Goal: Answer question/provide support: Answer question/provide support

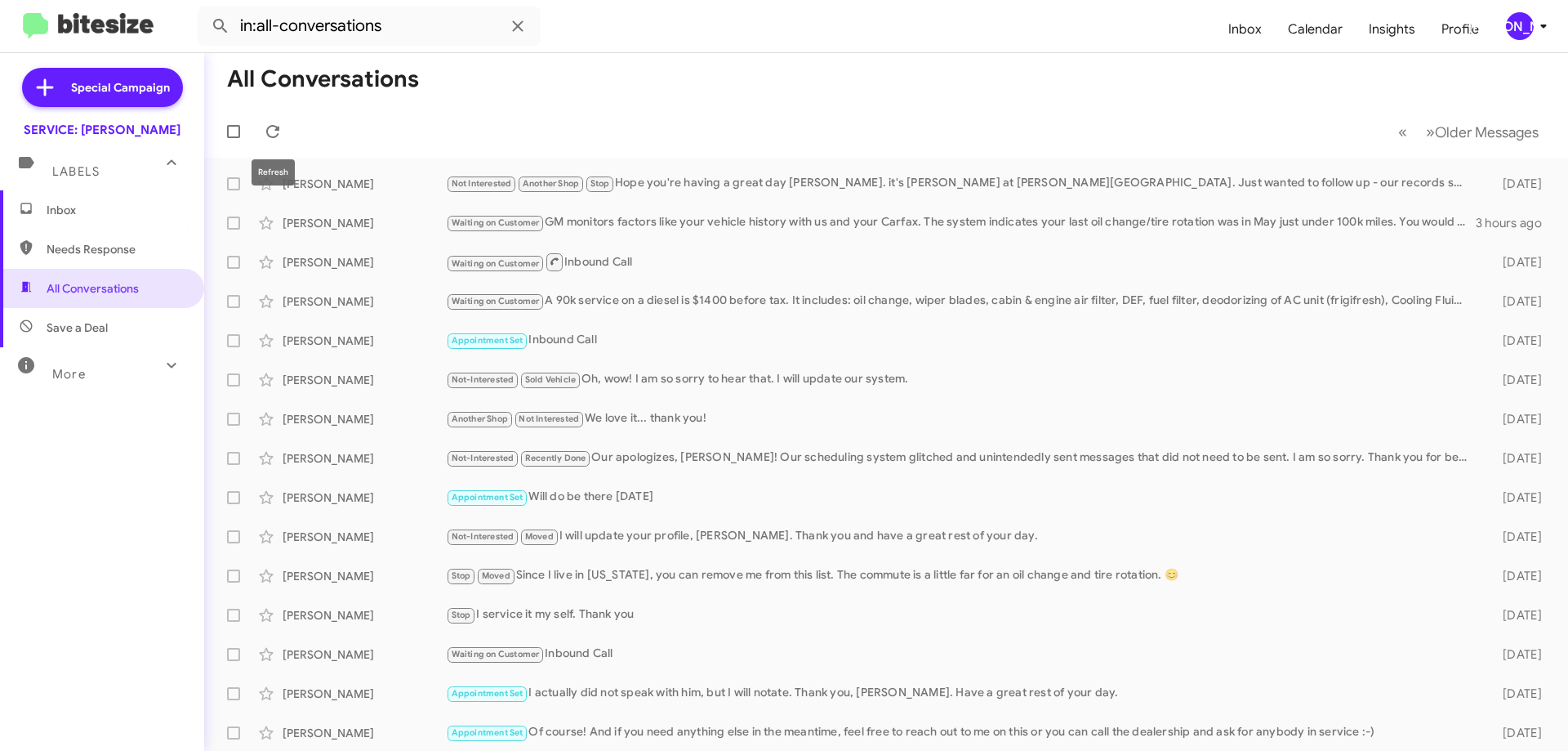
drag, startPoint x: 273, startPoint y: 132, endPoint x: 298, endPoint y: 103, distance: 38.3
click at [273, 132] on icon at bounding box center [272, 131] width 19 height 19
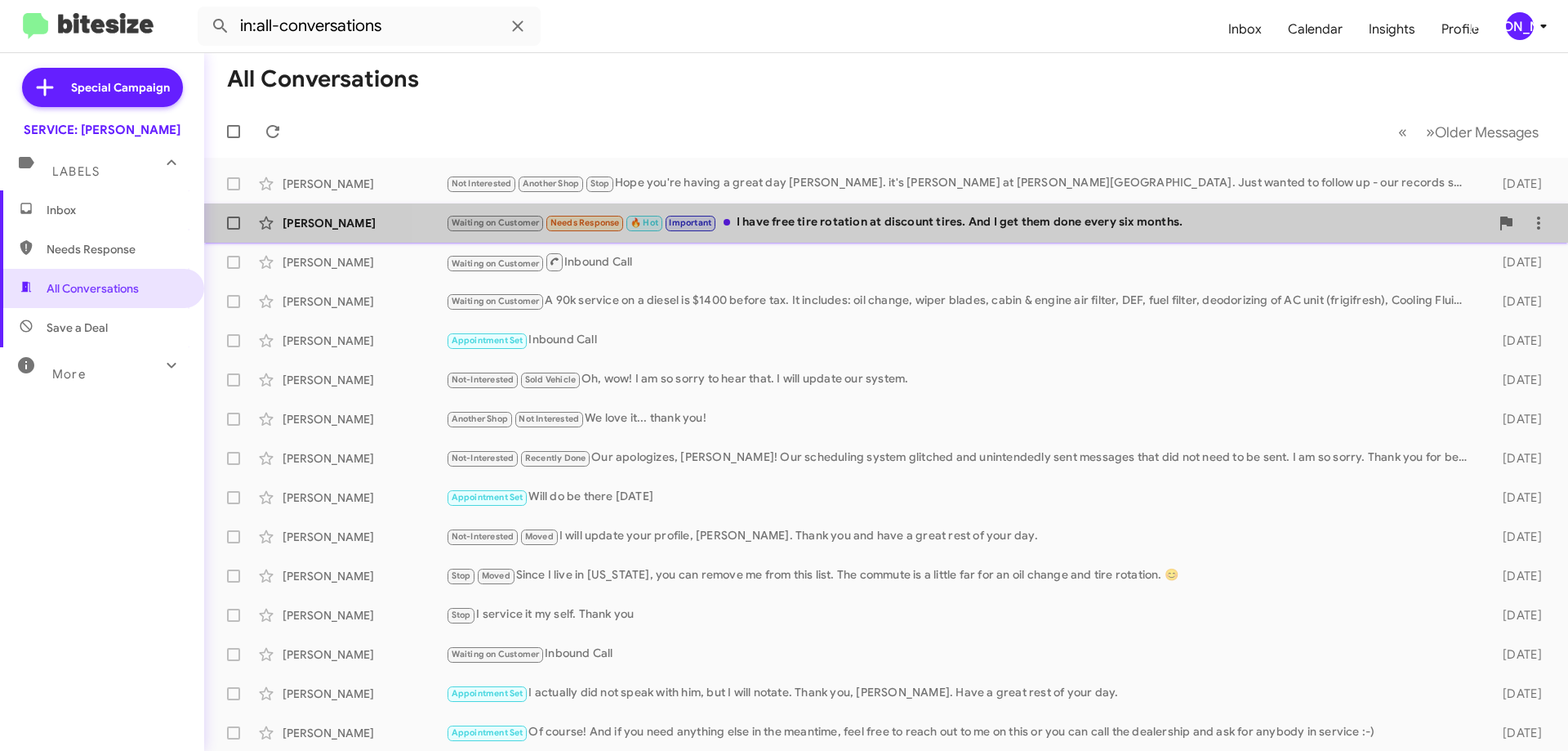
click at [973, 233] on div "Heather Maizell Waiting on Customer Needs Response 🔥 Hot Important I have free …" at bounding box center [886, 223] width 1338 height 33
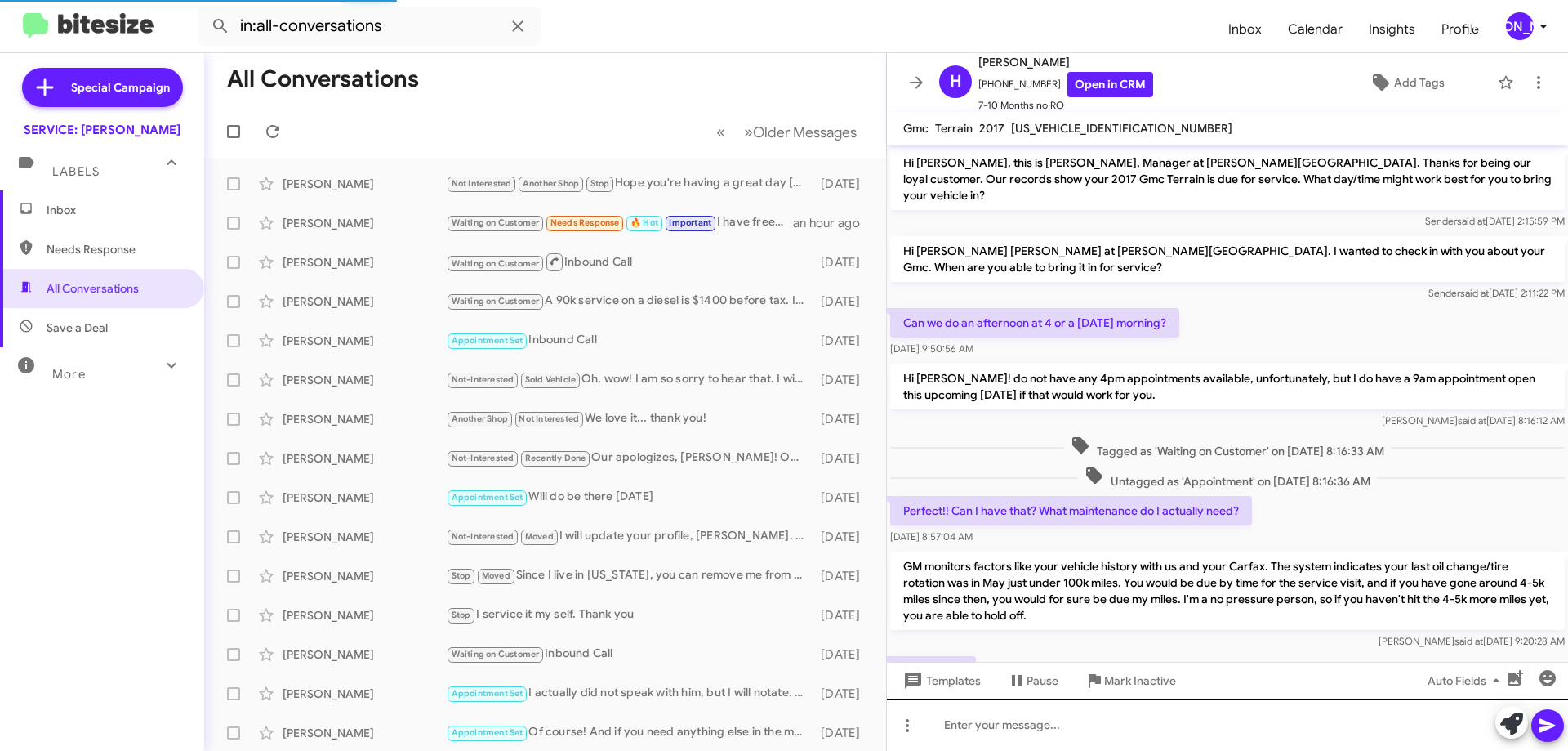
scroll to position [126, 0]
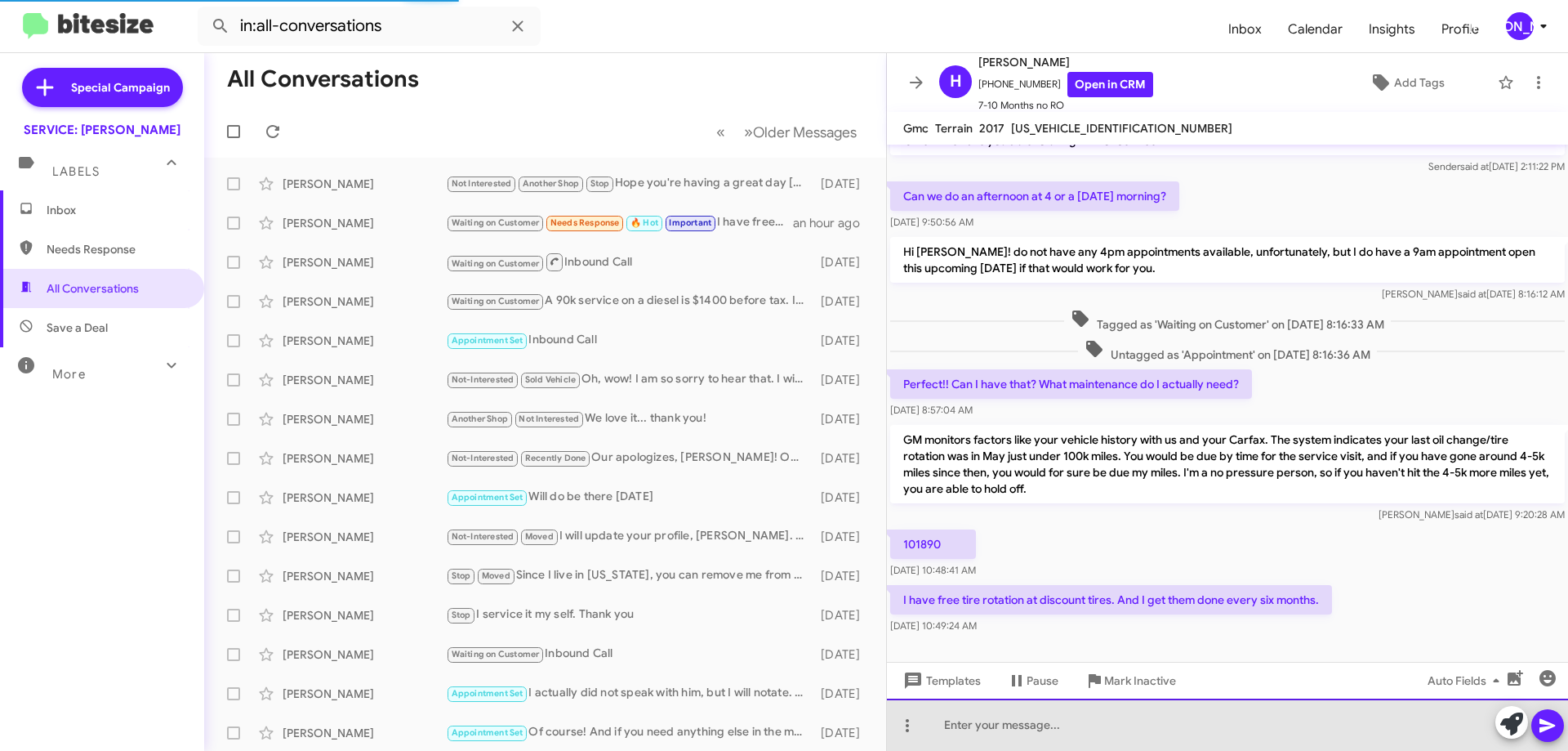
click at [1108, 724] on div at bounding box center [1227, 724] width 681 height 52
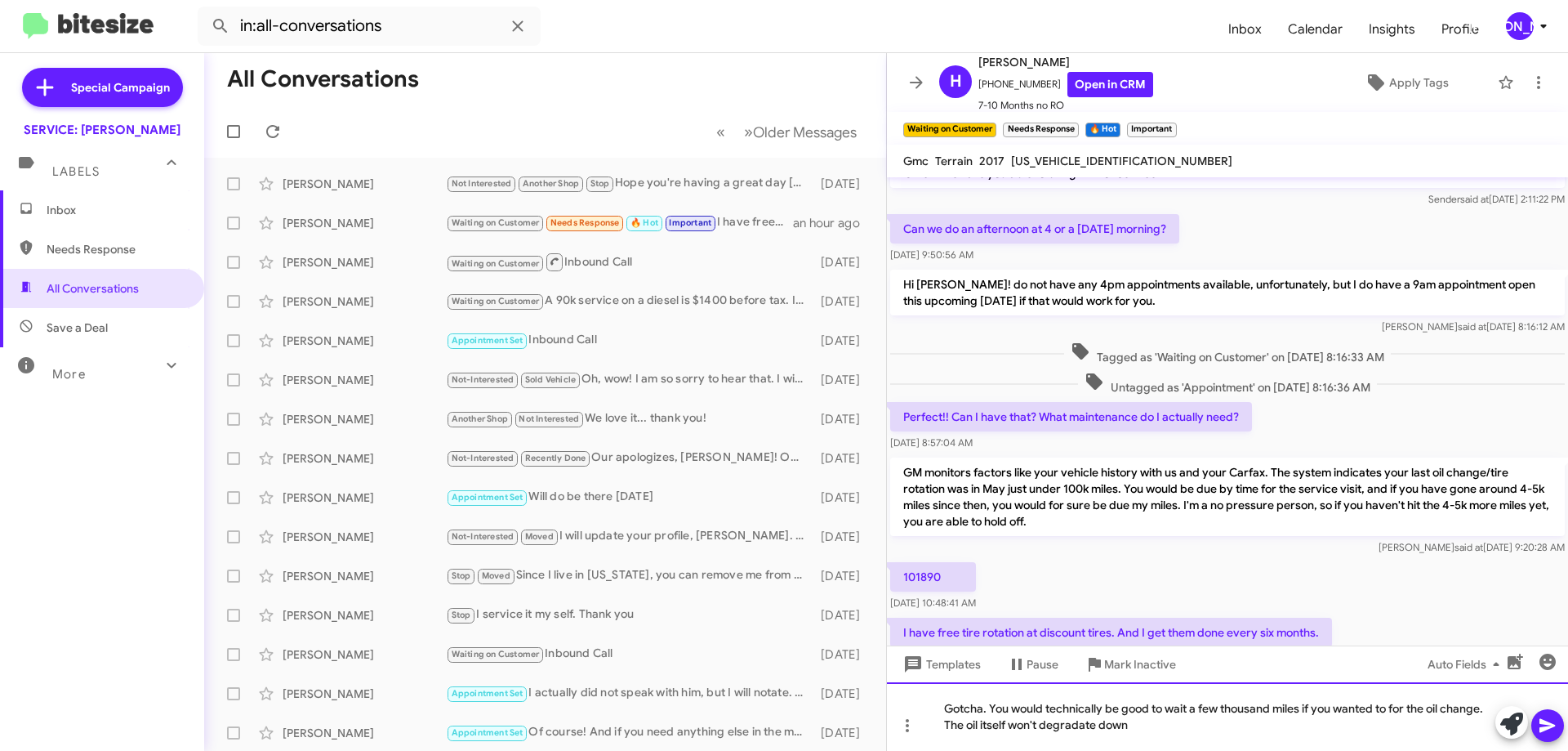
click at [1072, 725] on div "Gotcha. You would technically be good to wait a few thousand miles if you wante…" at bounding box center [1227, 716] width 681 height 69
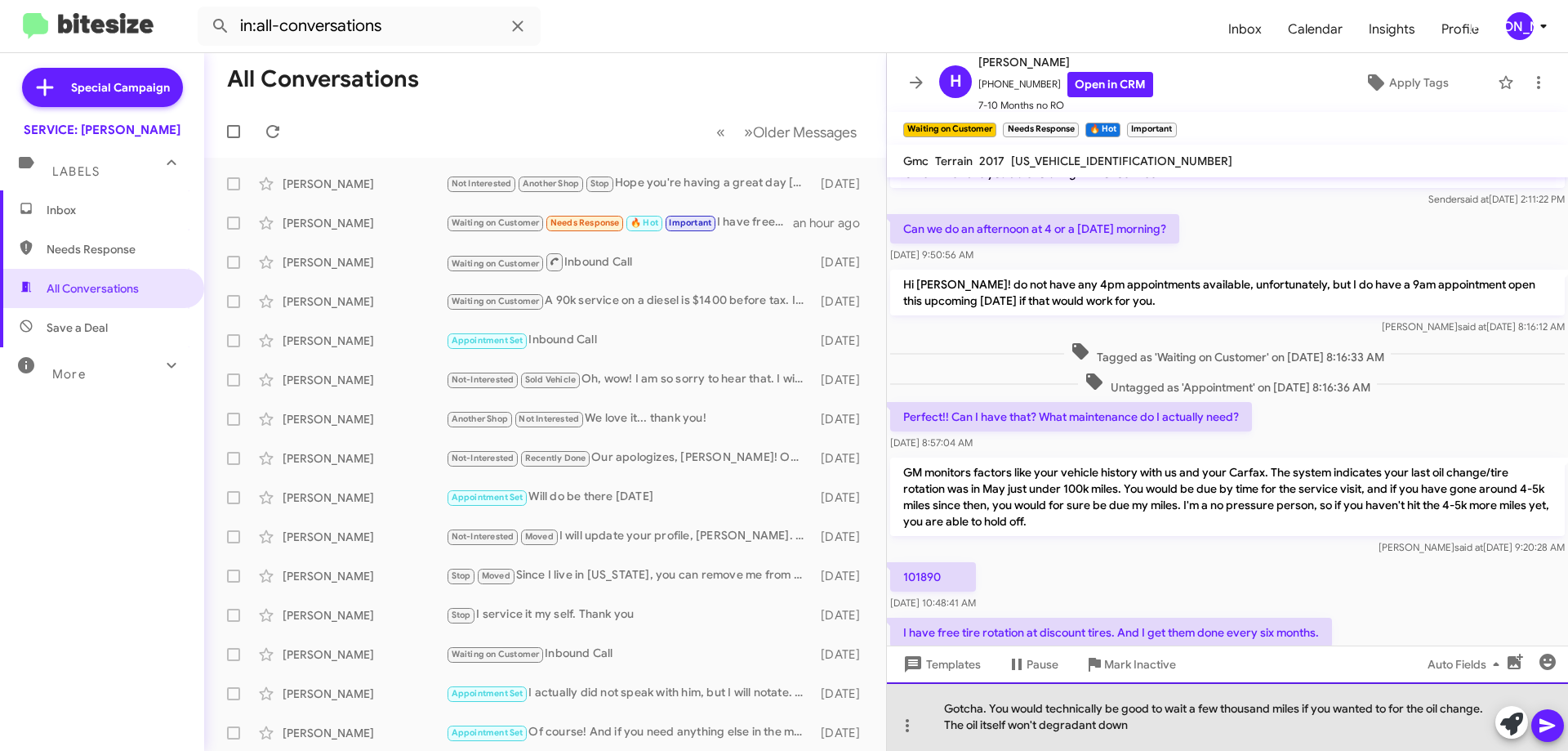
click at [1033, 725] on div "Gotcha. You would technically be good to wait a few thousand miles if you wante…" at bounding box center [1227, 716] width 681 height 69
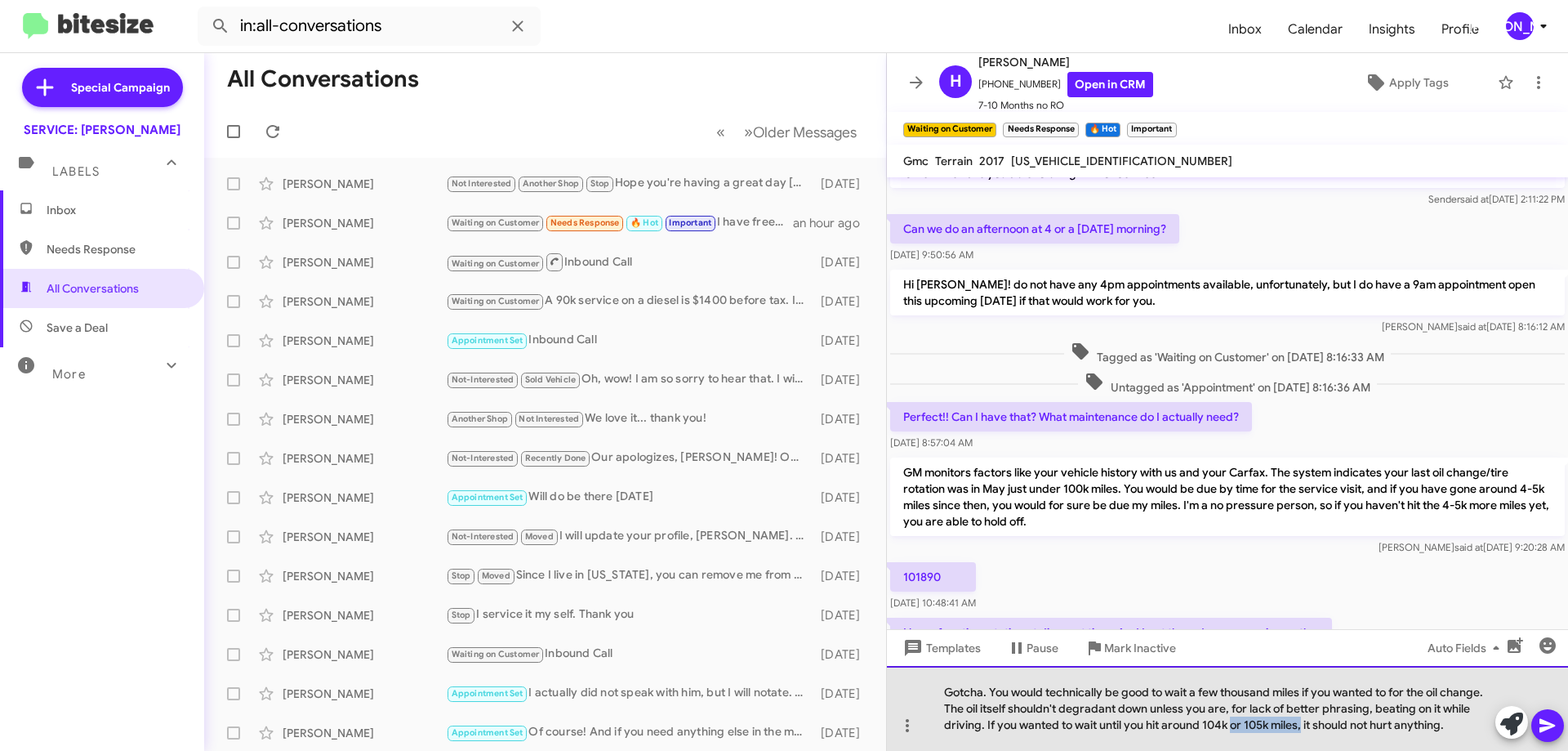
drag, startPoint x: 1304, startPoint y: 726, endPoint x: 1233, endPoint y: 730, distance: 71.1
click at [1233, 730] on div "Gotcha. You would technically be good to wait a few thousand miles if you wante…" at bounding box center [1227, 708] width 681 height 85
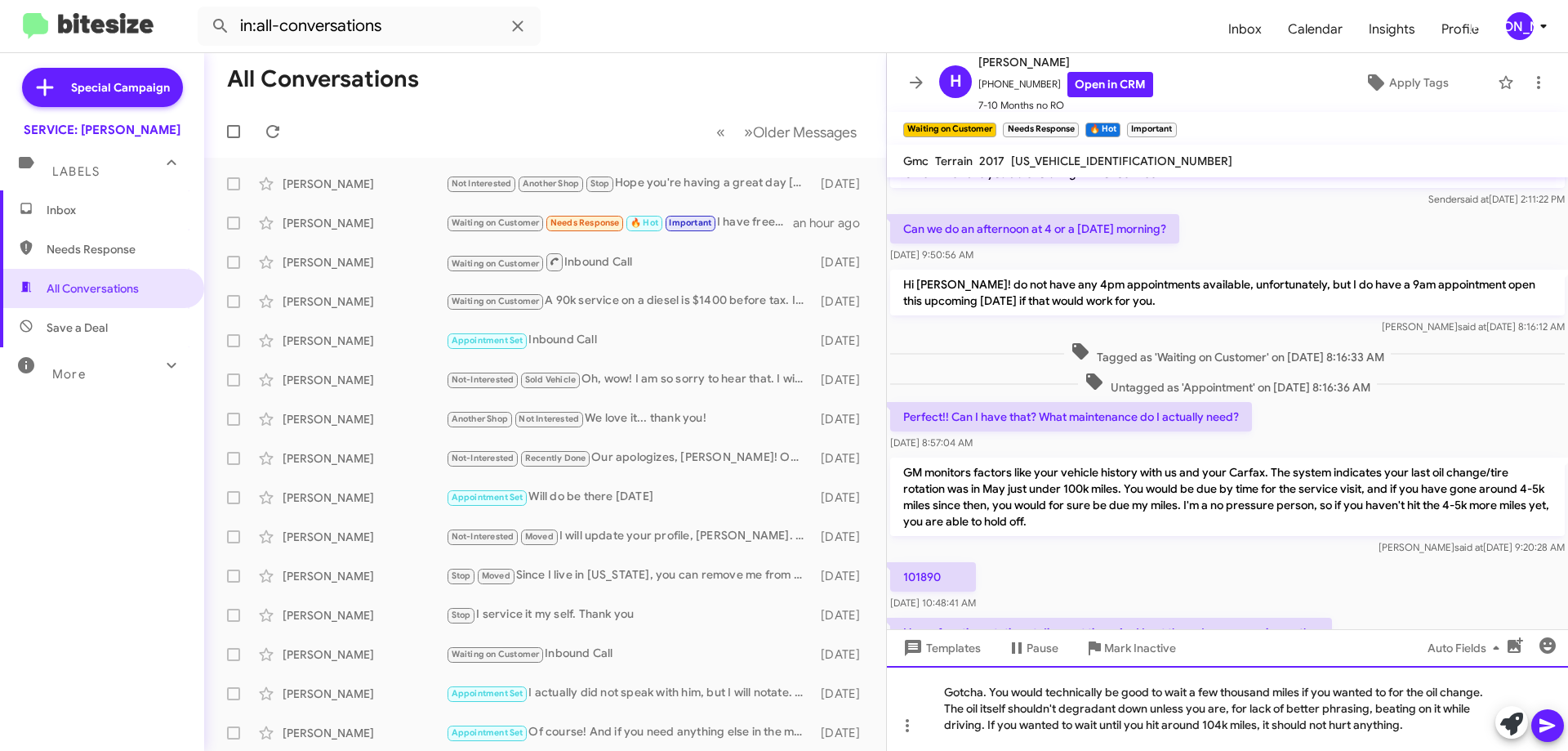
click at [1425, 726] on div "Gotcha. You would technically be good to wait a few thousand miles if you wante…" at bounding box center [1227, 708] width 681 height 85
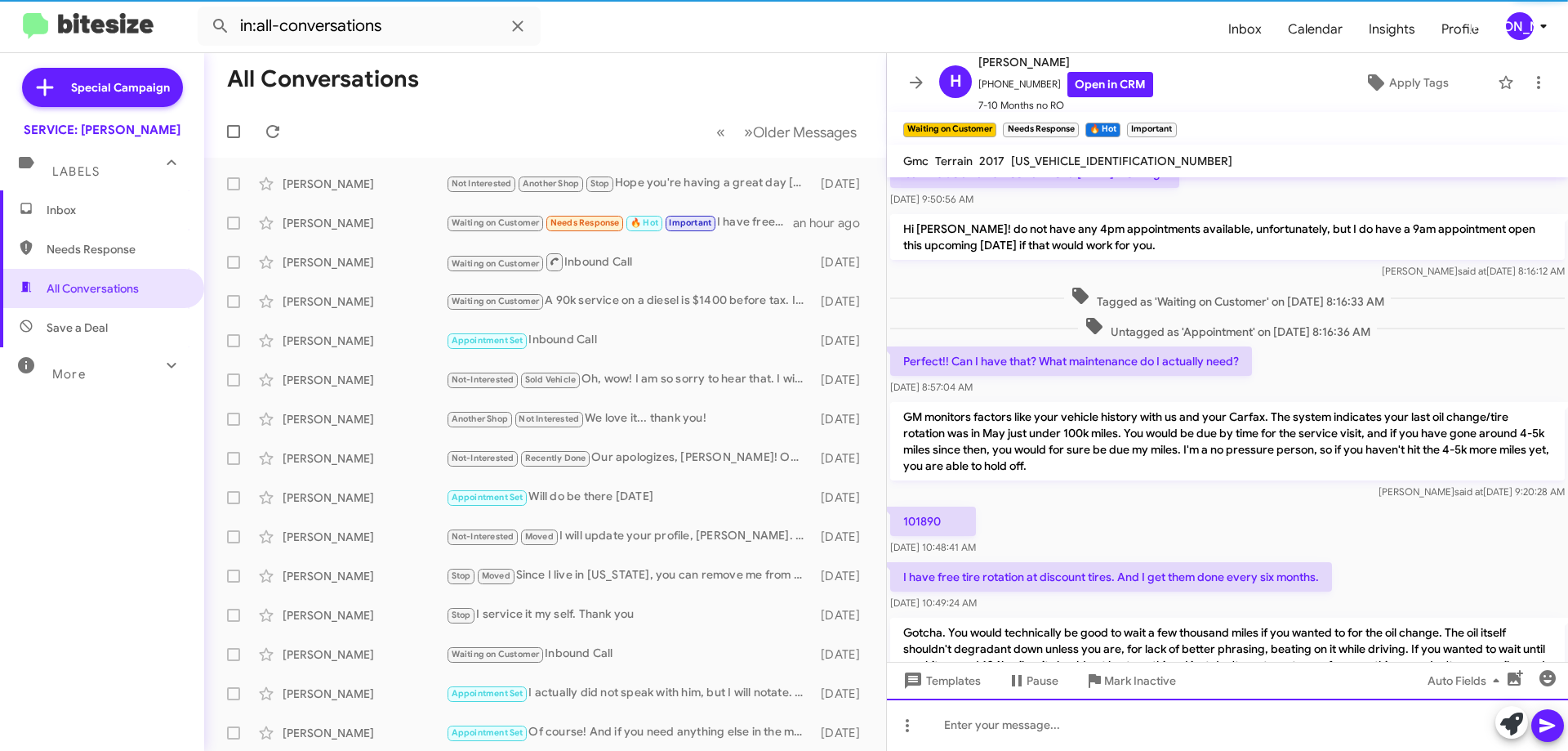
scroll to position [268, 0]
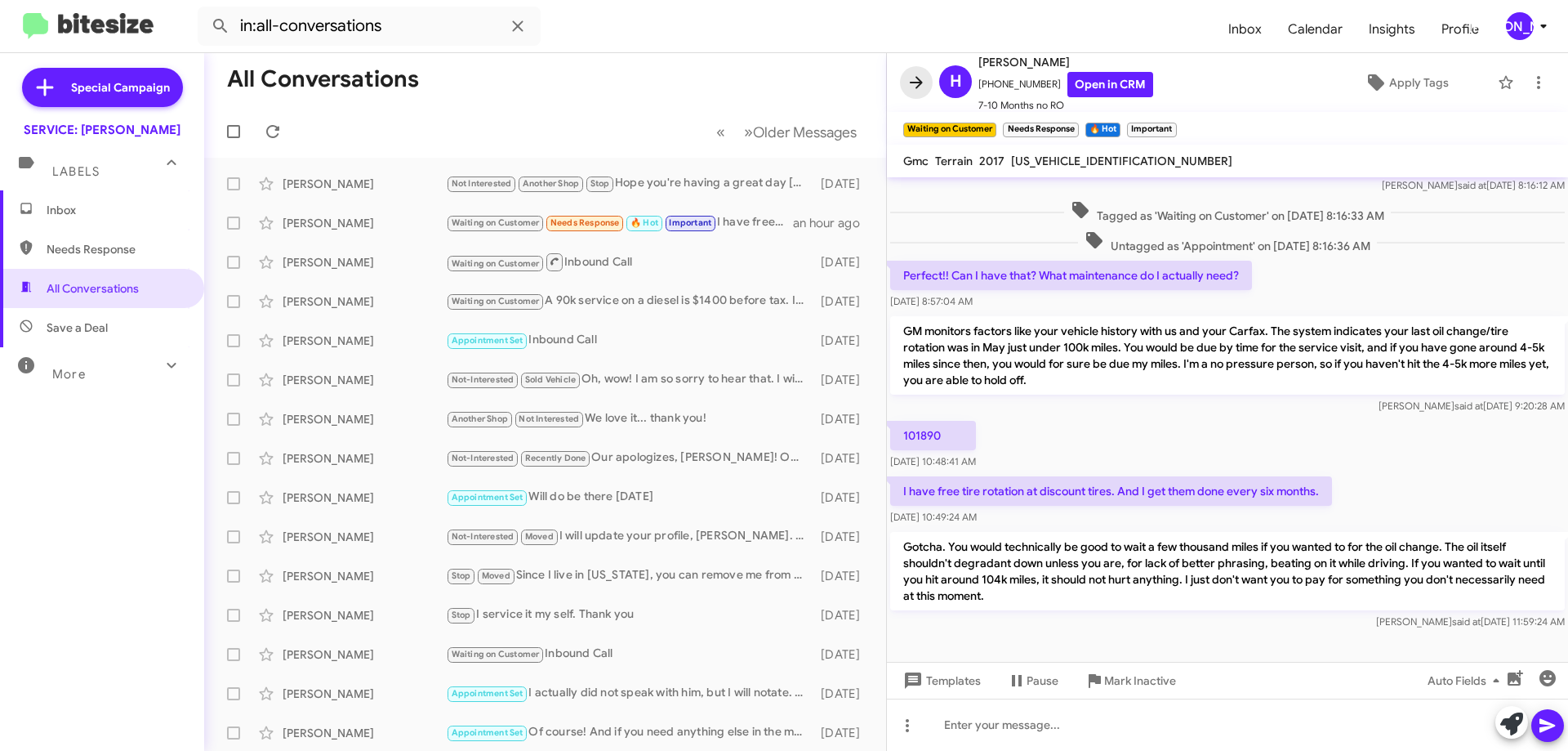
click at [909, 80] on icon at bounding box center [916, 82] width 19 height 19
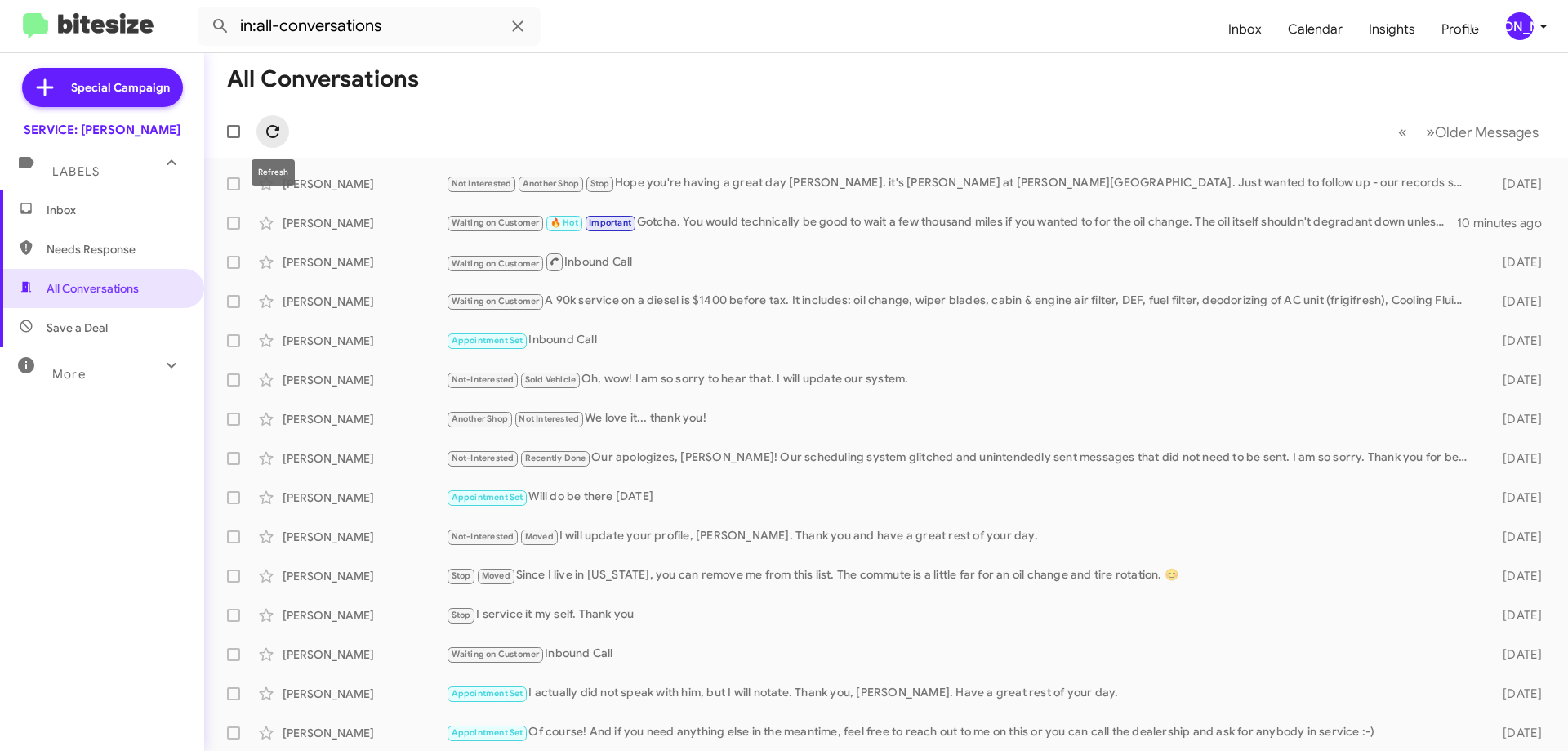
click at [262, 128] on span at bounding box center [273, 131] width 33 height 19
click at [279, 127] on icon at bounding box center [272, 132] width 13 height 13
click at [86, 209] on span "Inbox" at bounding box center [116, 210] width 139 height 16
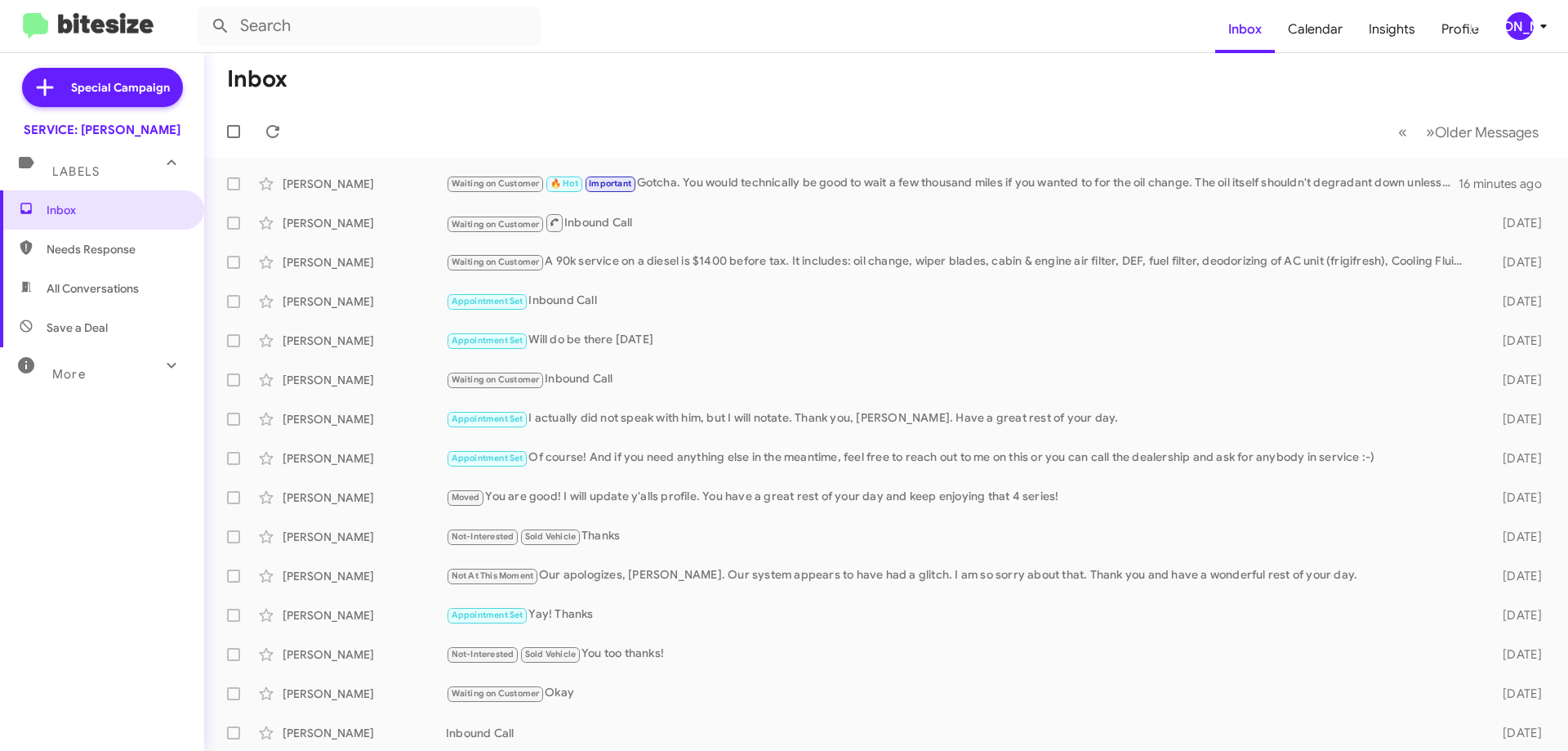
click at [84, 295] on span "All Conversations" at bounding box center [92, 288] width 92 height 16
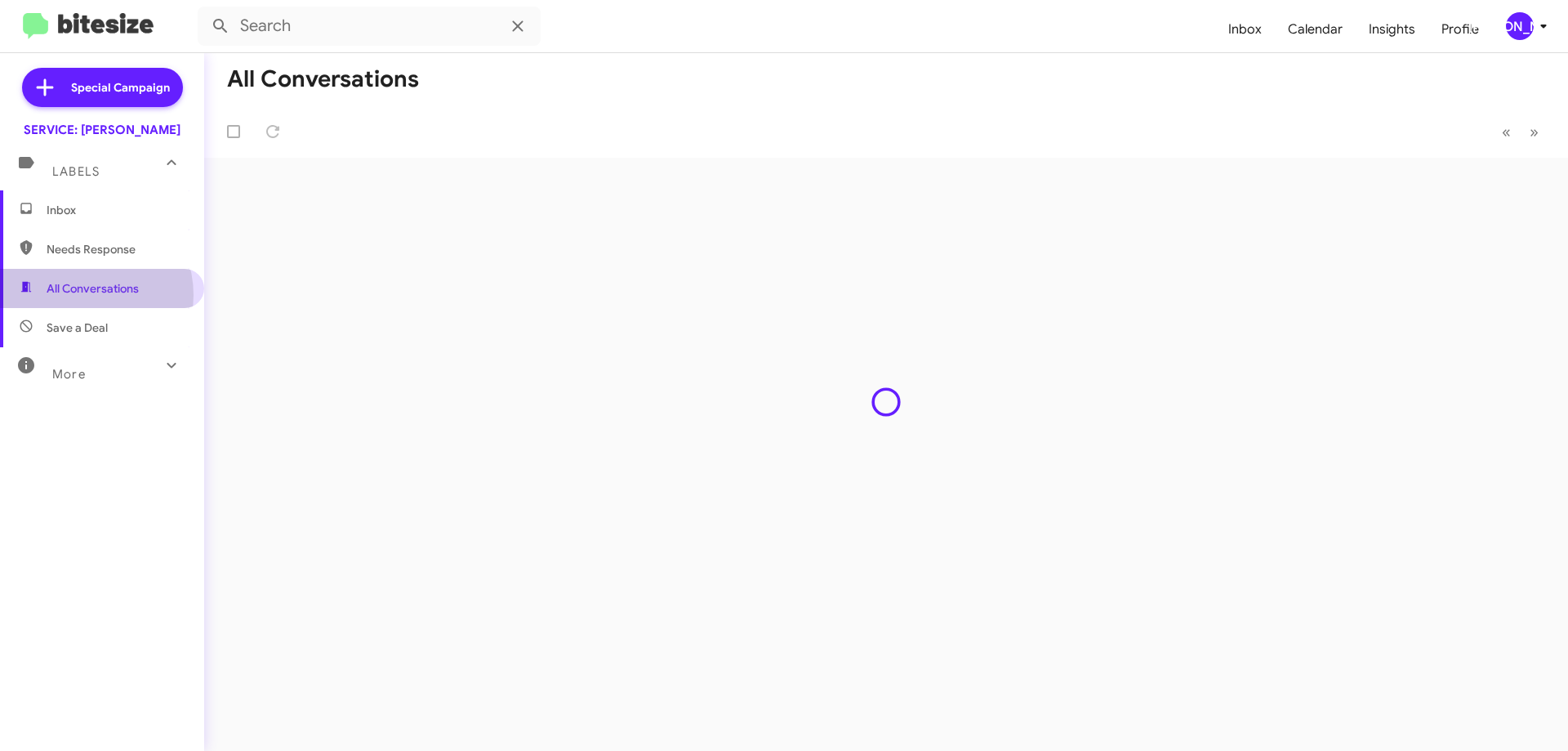
type input "in:all-conversations"
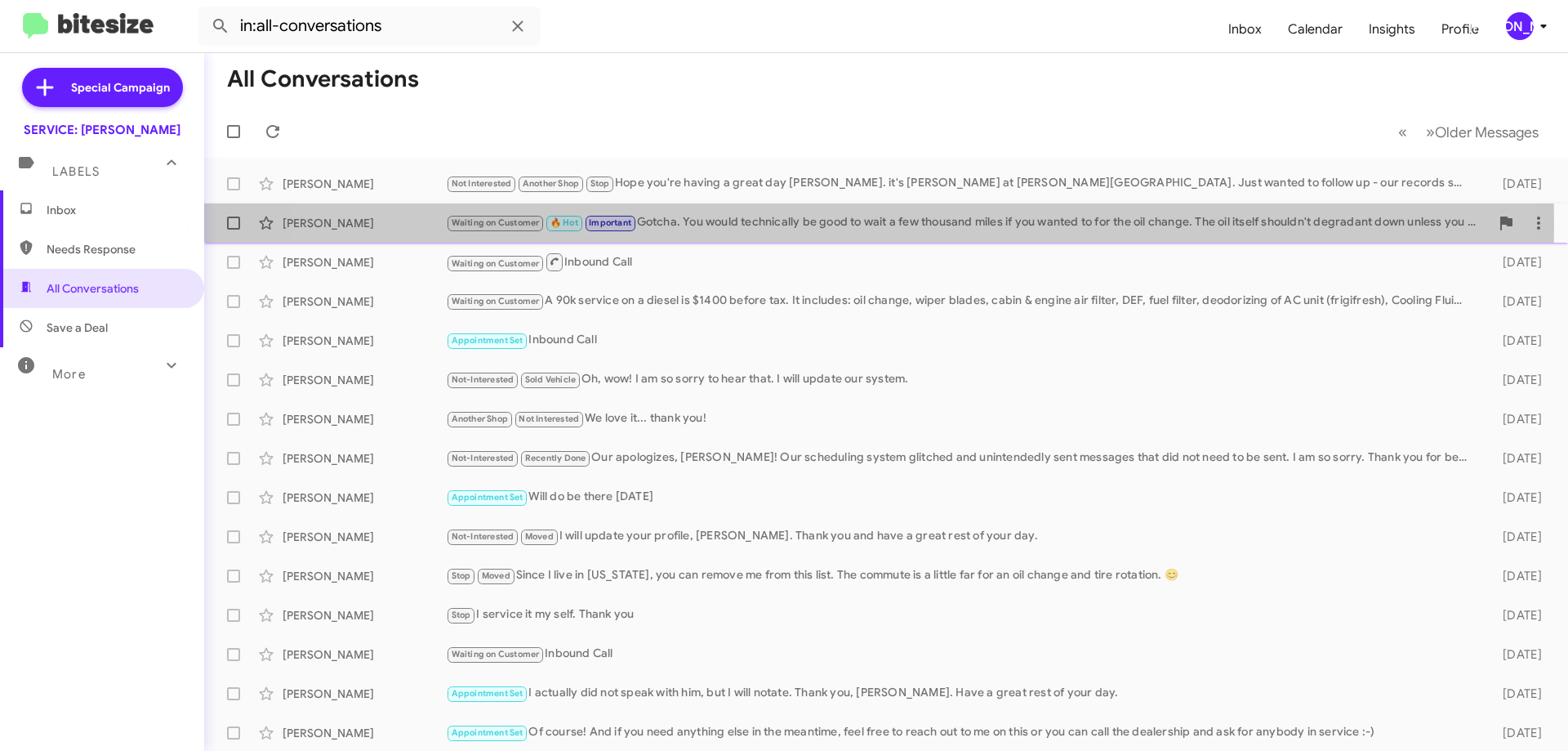
click at [819, 226] on div "Waiting on Customer 🔥 Hot Important Gotcha. You would technically be good to wa…" at bounding box center [968, 222] width 1044 height 19
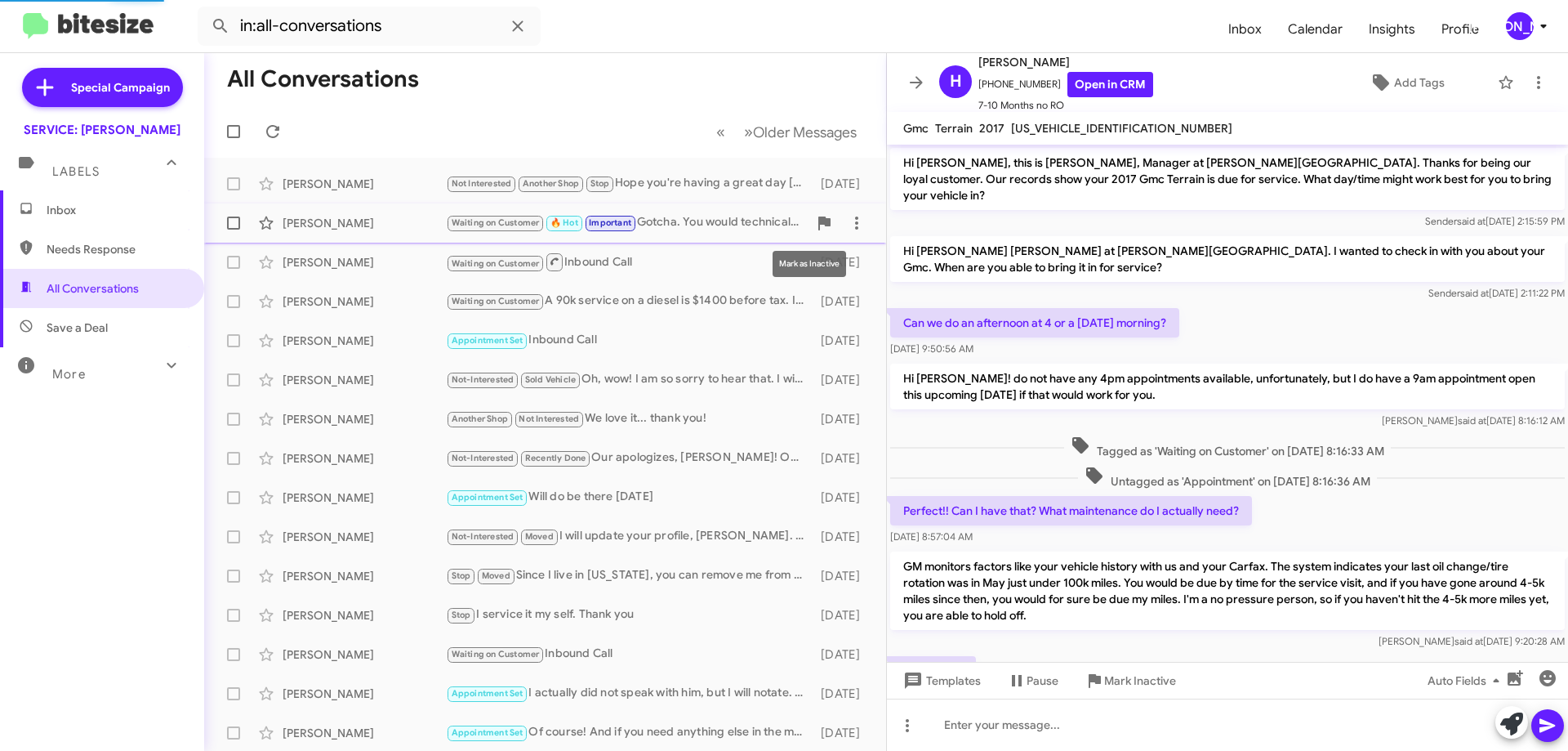
scroll to position [235, 0]
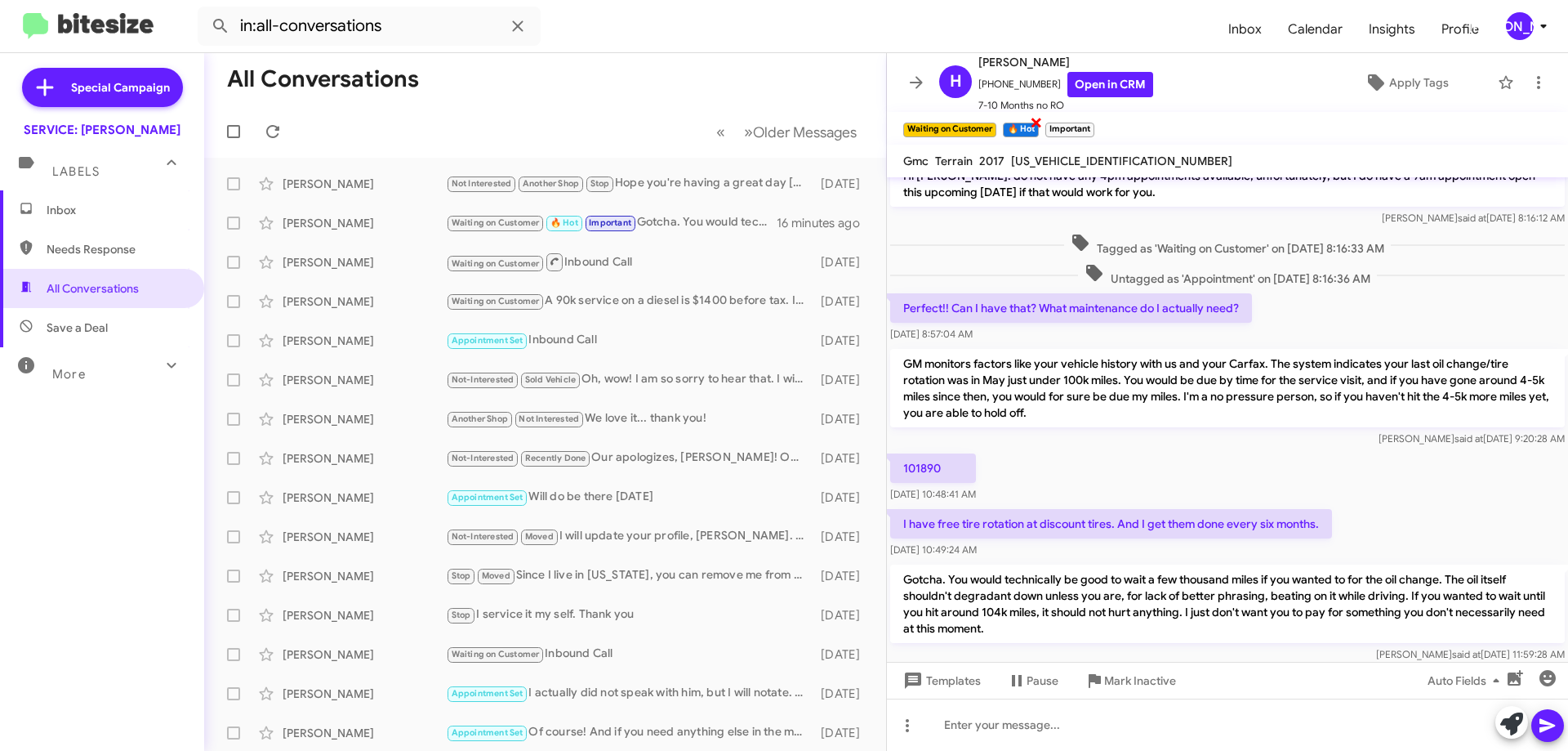
click at [1036, 125] on span "×" at bounding box center [1037, 121] width 13 height 19
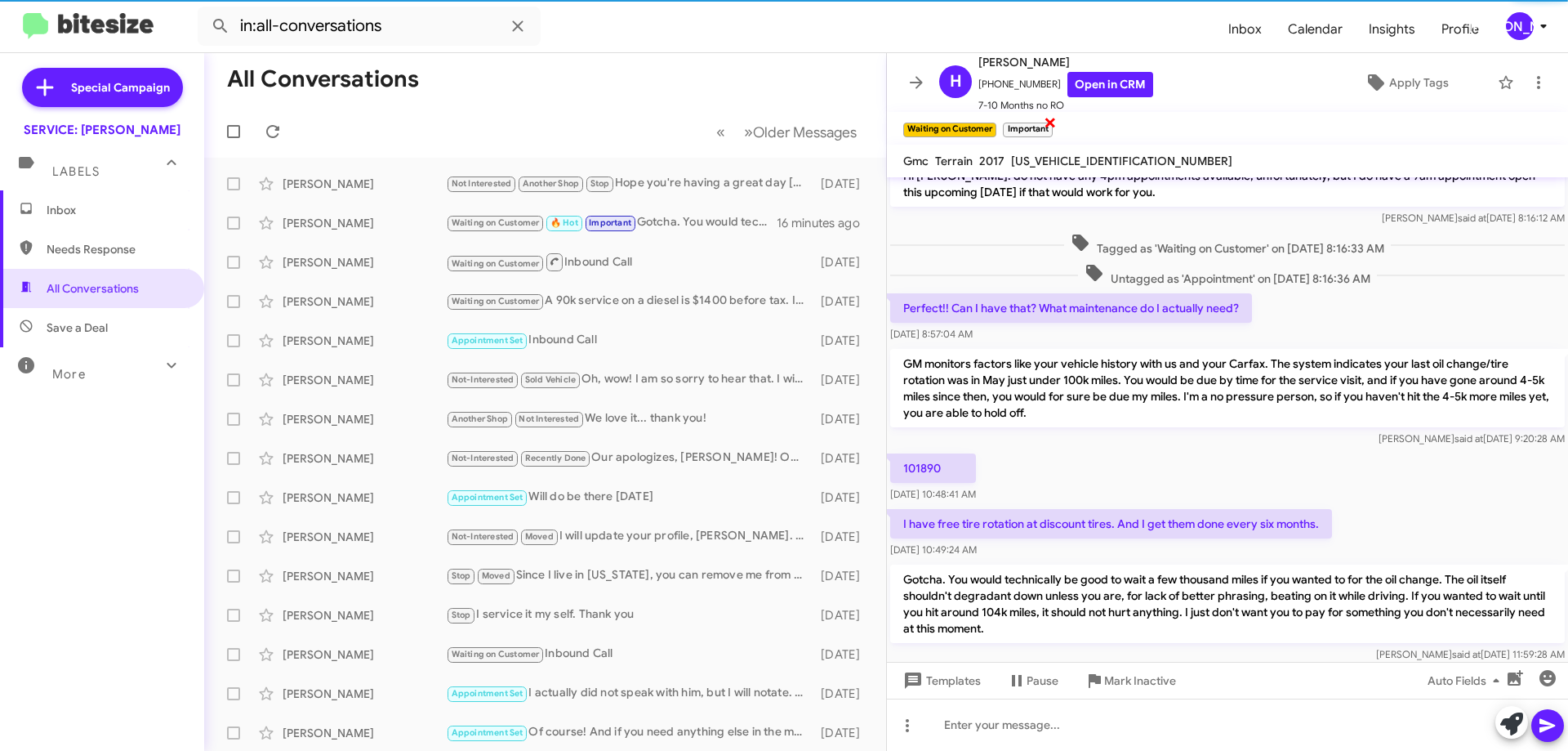
click at [1051, 123] on span "×" at bounding box center [1051, 121] width 13 height 19
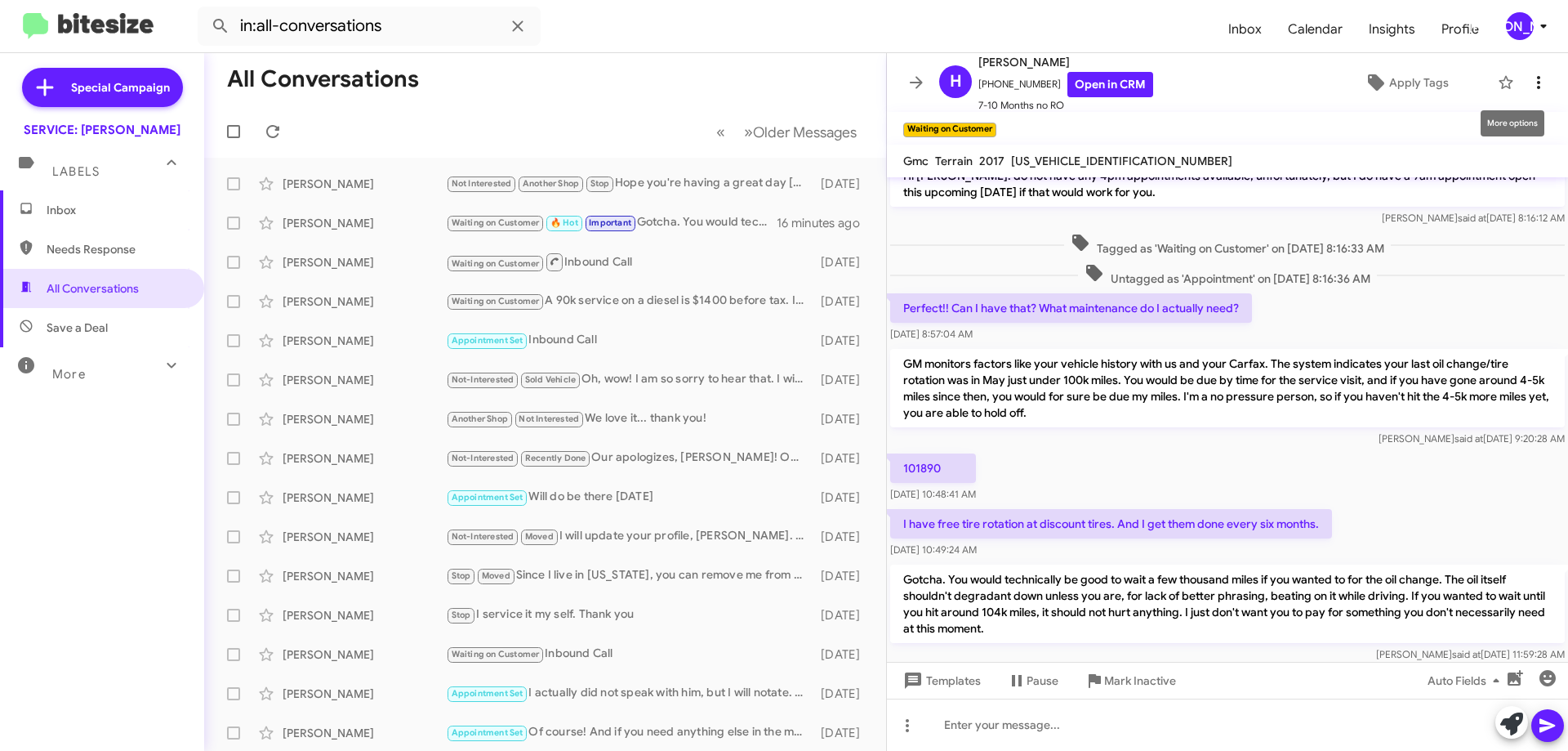
click at [1531, 88] on icon at bounding box center [1539, 82] width 19 height 19
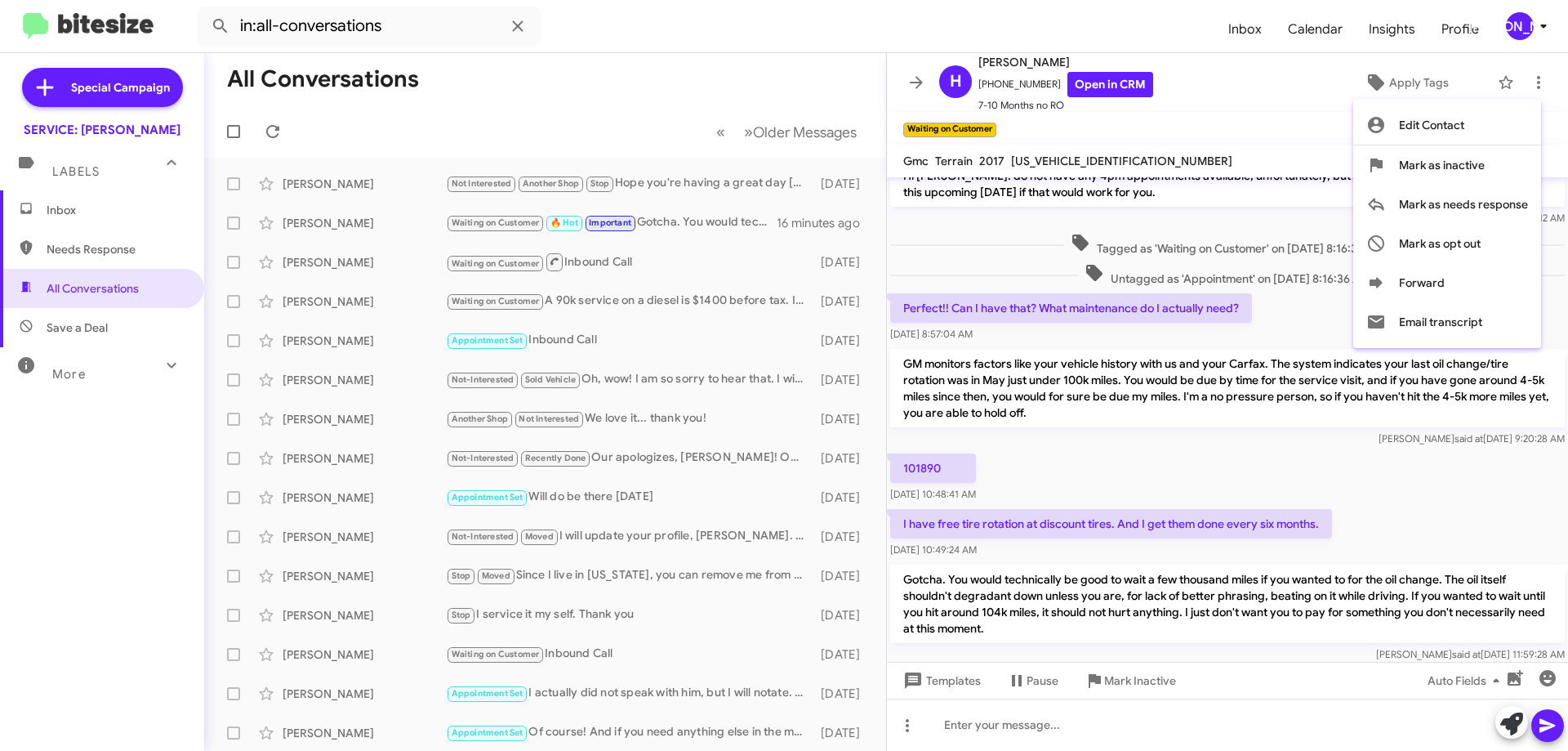
click at [1472, 479] on div at bounding box center [784, 375] width 1568 height 751
